Goal: Task Accomplishment & Management: Manage account settings

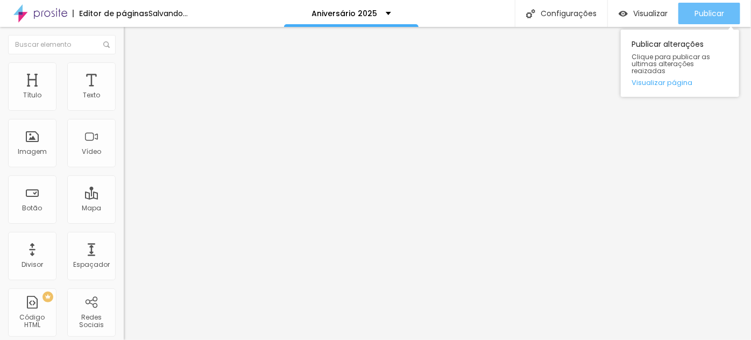
click at [701, 4] on div "Publicar" at bounding box center [709, 14] width 30 height 22
